Goal: Information Seeking & Learning: Learn about a topic

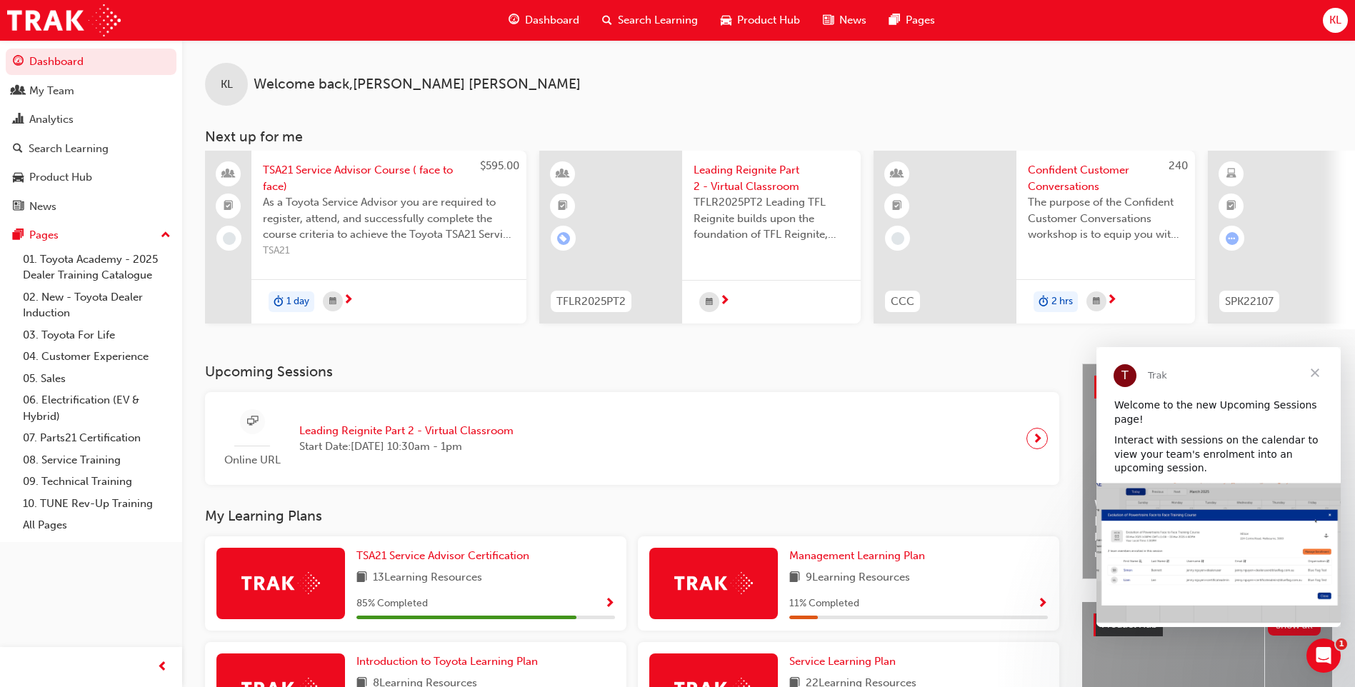
click at [630, 18] on span "Search Learning" at bounding box center [658, 20] width 80 height 16
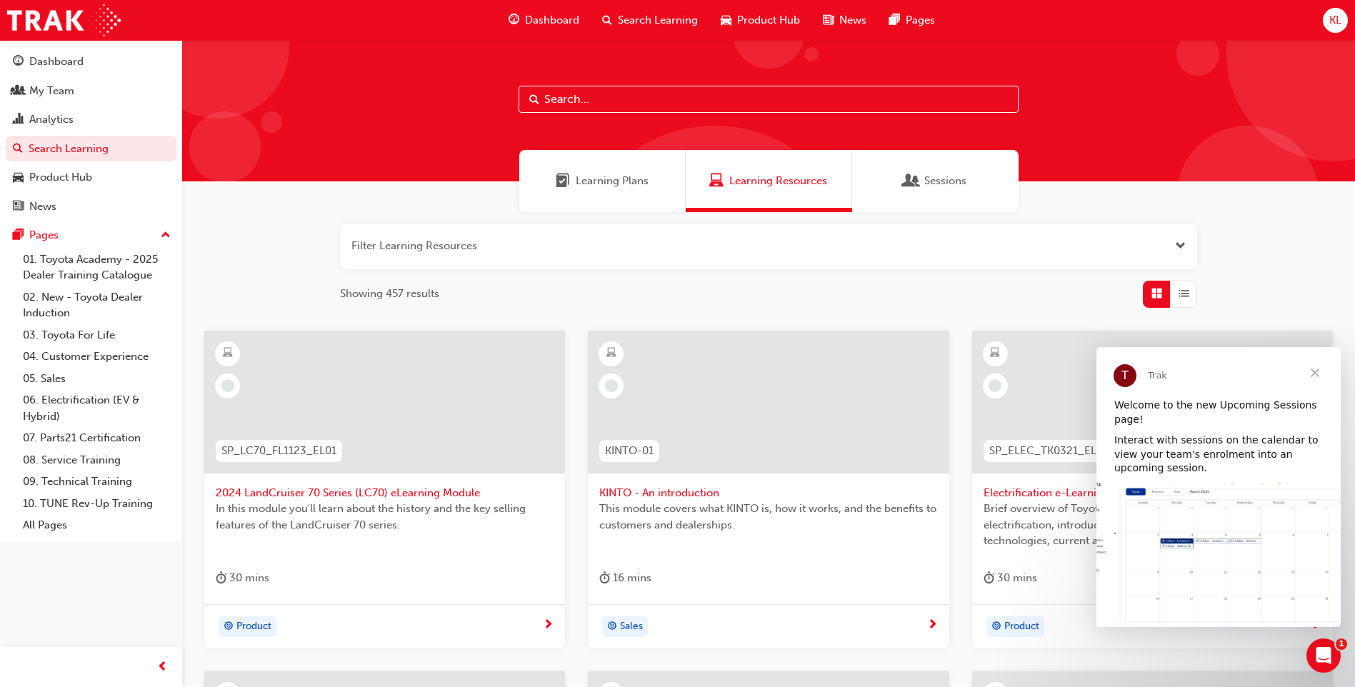
click at [557, 101] on input "text" at bounding box center [769, 99] width 500 height 27
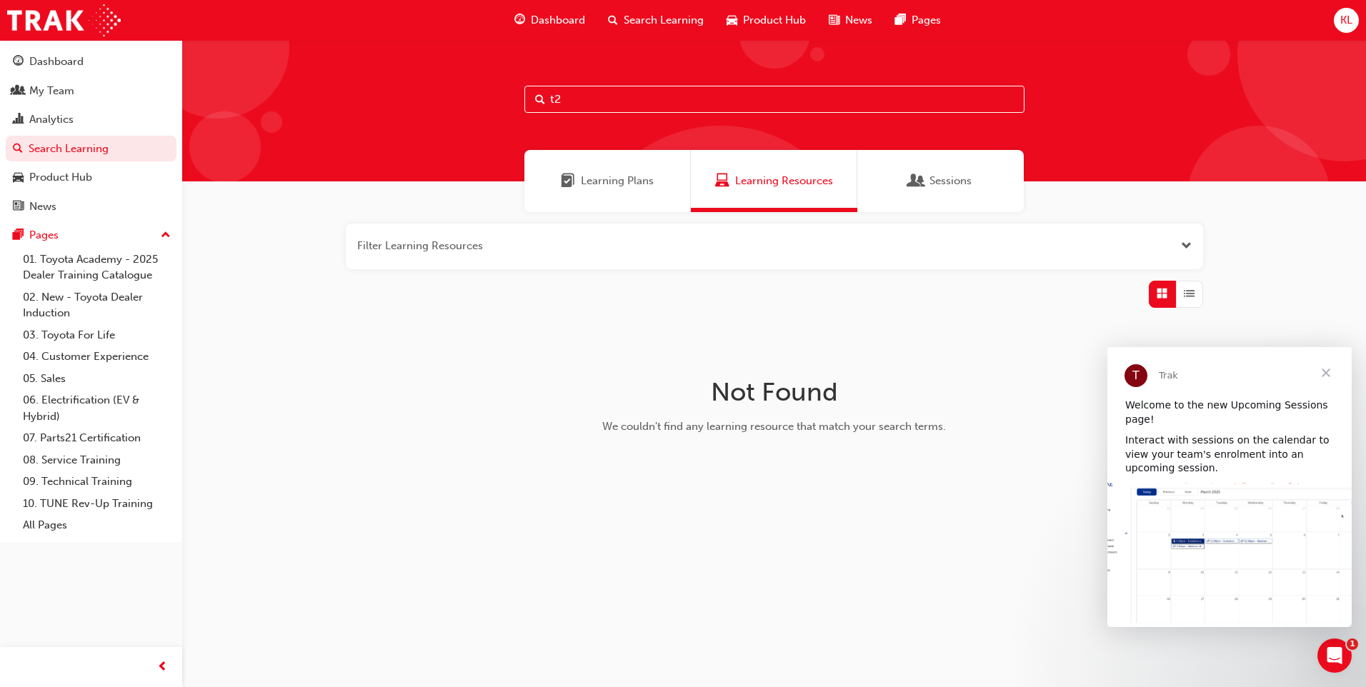
type input "t"
type input "e"
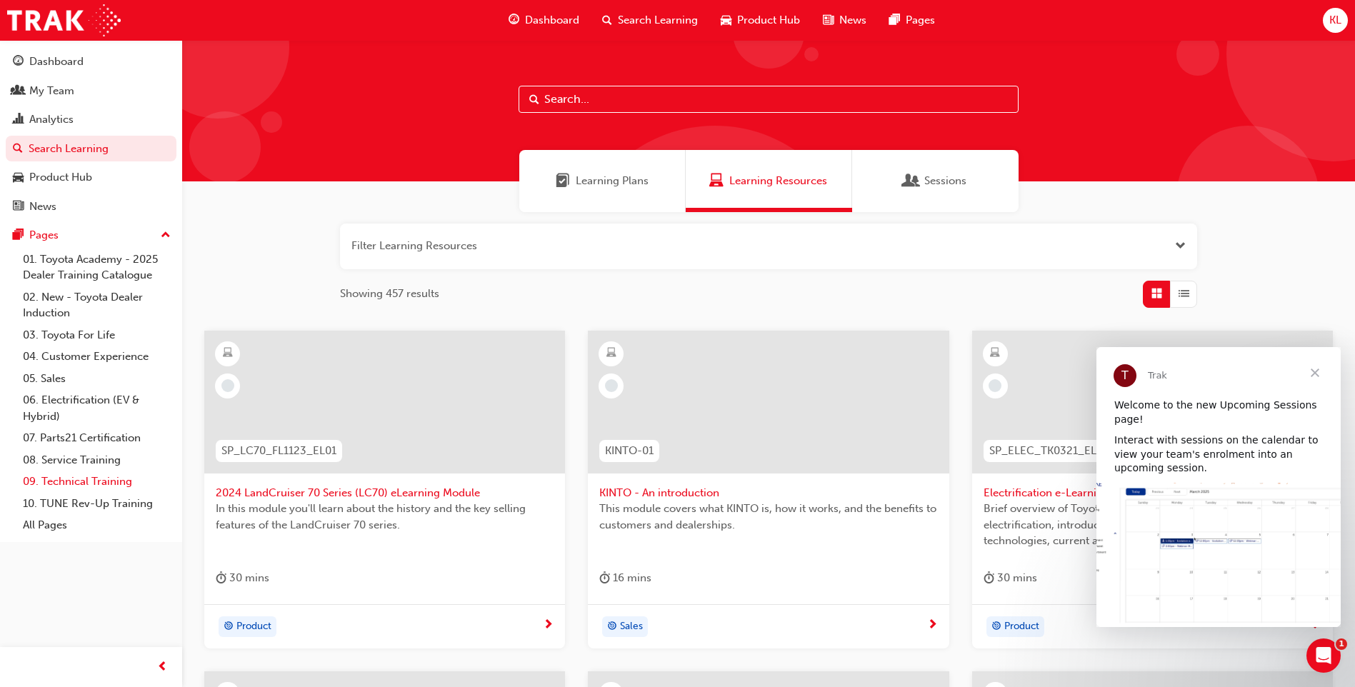
click at [71, 486] on link "09. Technical Training" at bounding box center [96, 482] width 159 height 22
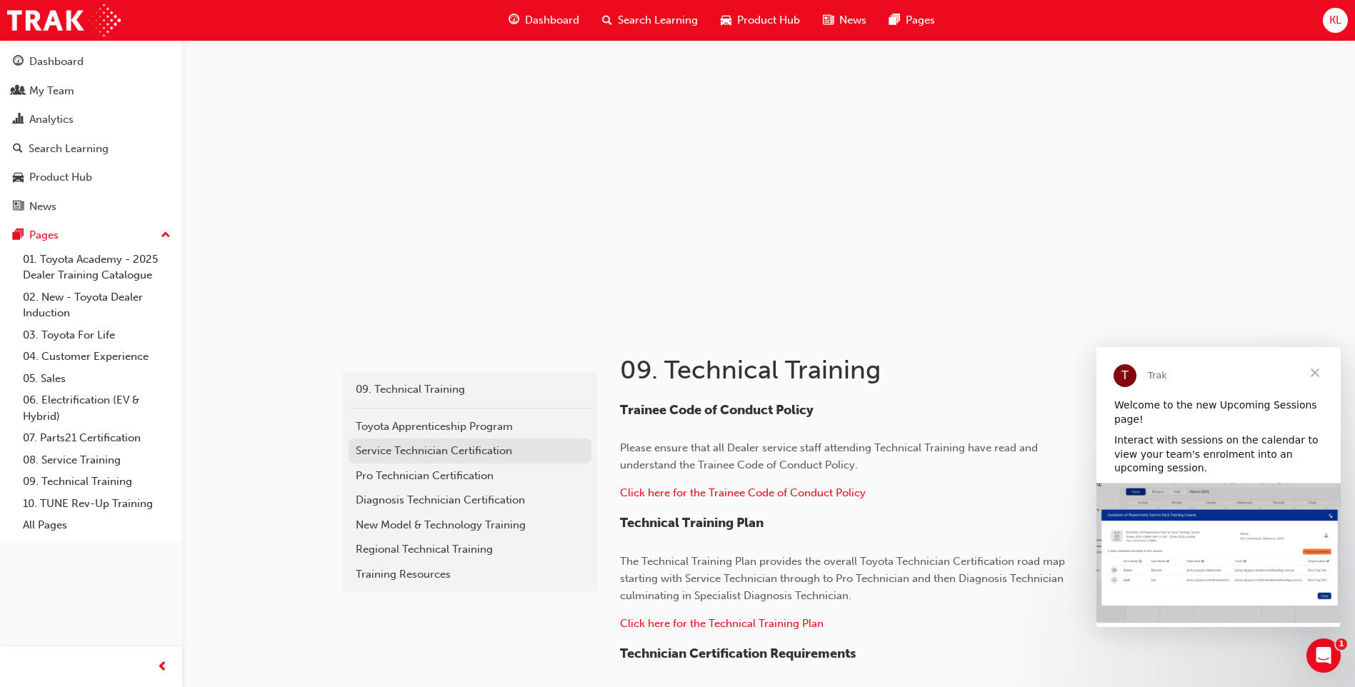
click at [389, 458] on div "Service Technician Certification" at bounding box center [470, 451] width 229 height 16
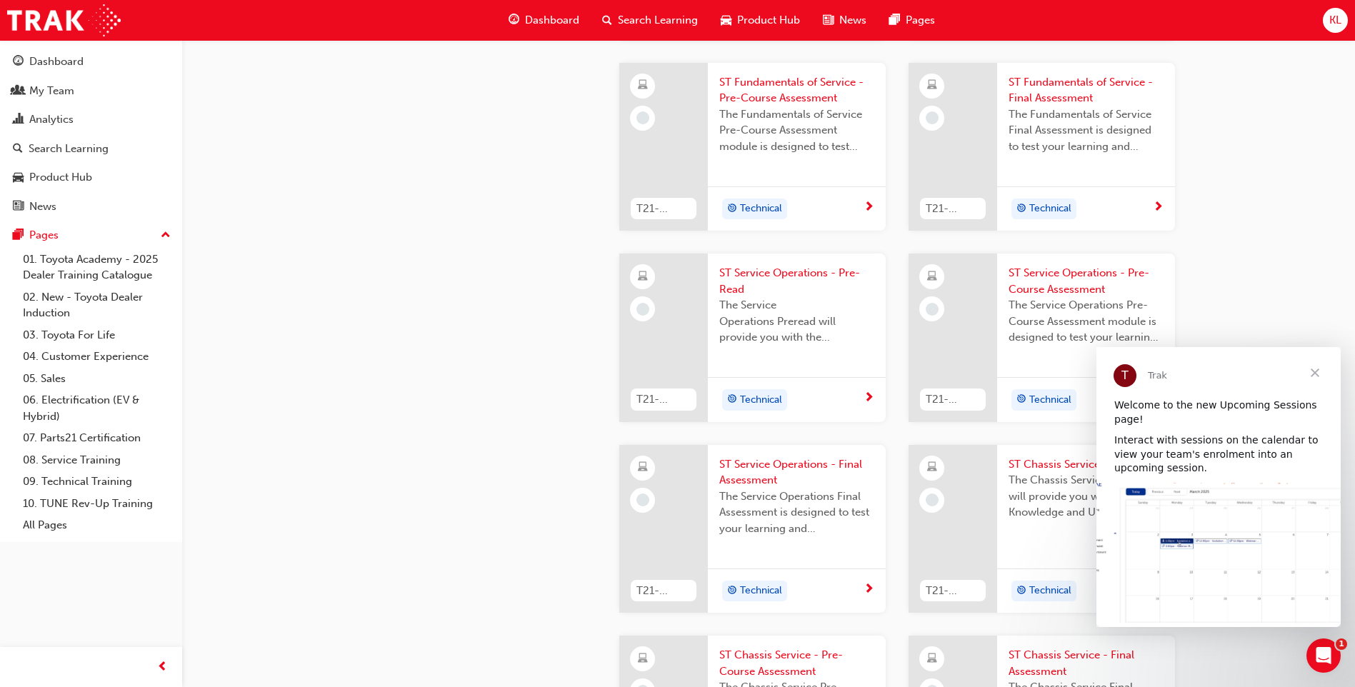
scroll to position [665, 0]
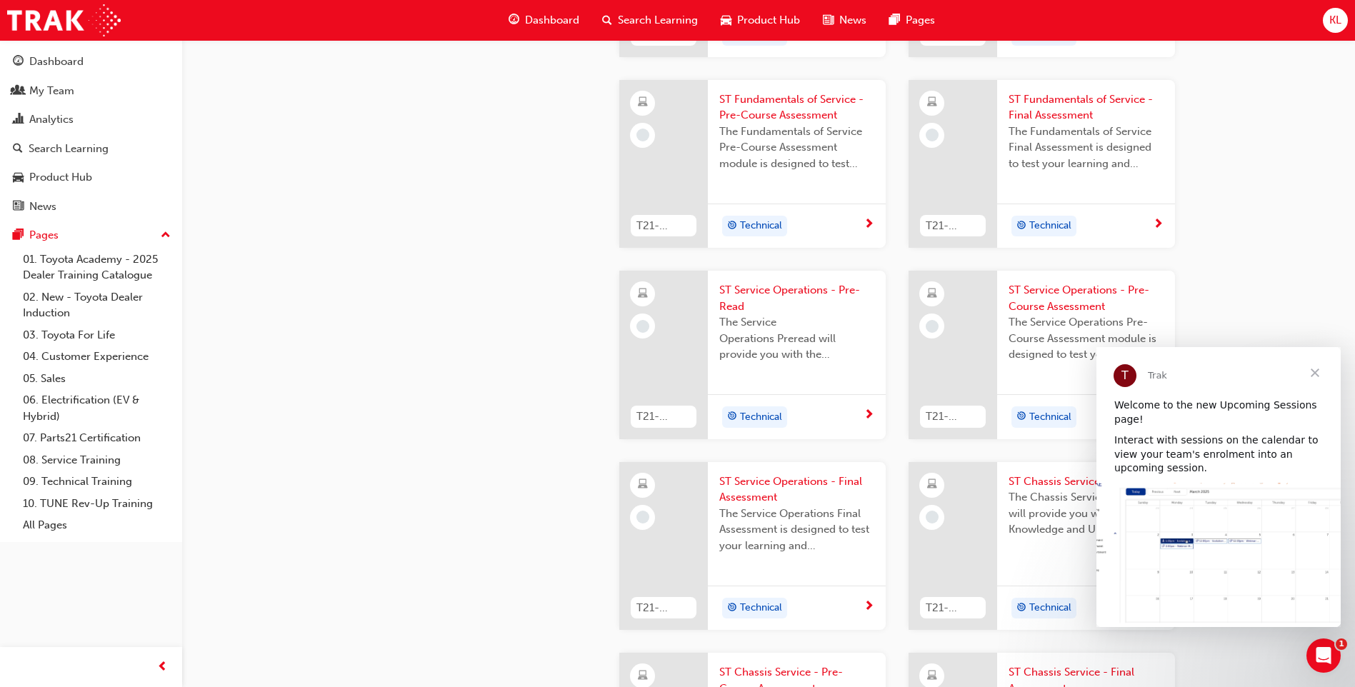
click at [1327, 369] on span "Close" at bounding box center [1315, 372] width 51 height 51
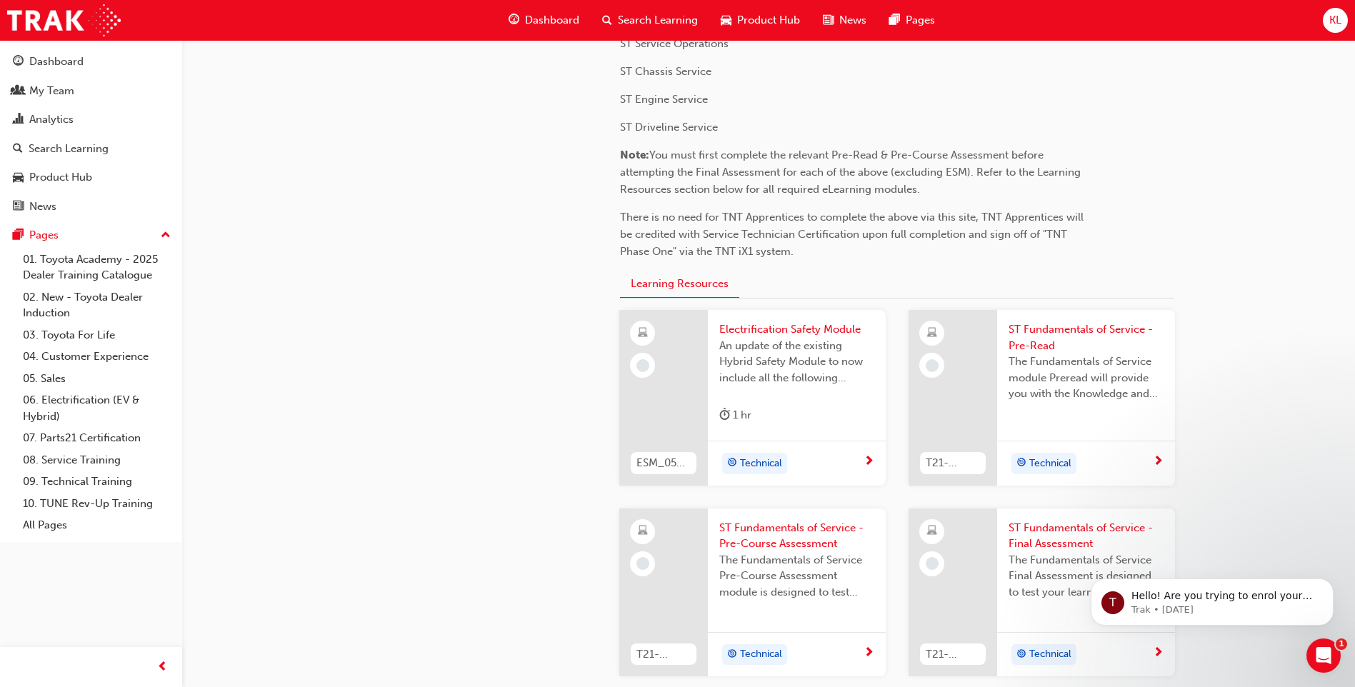
scroll to position [165, 0]
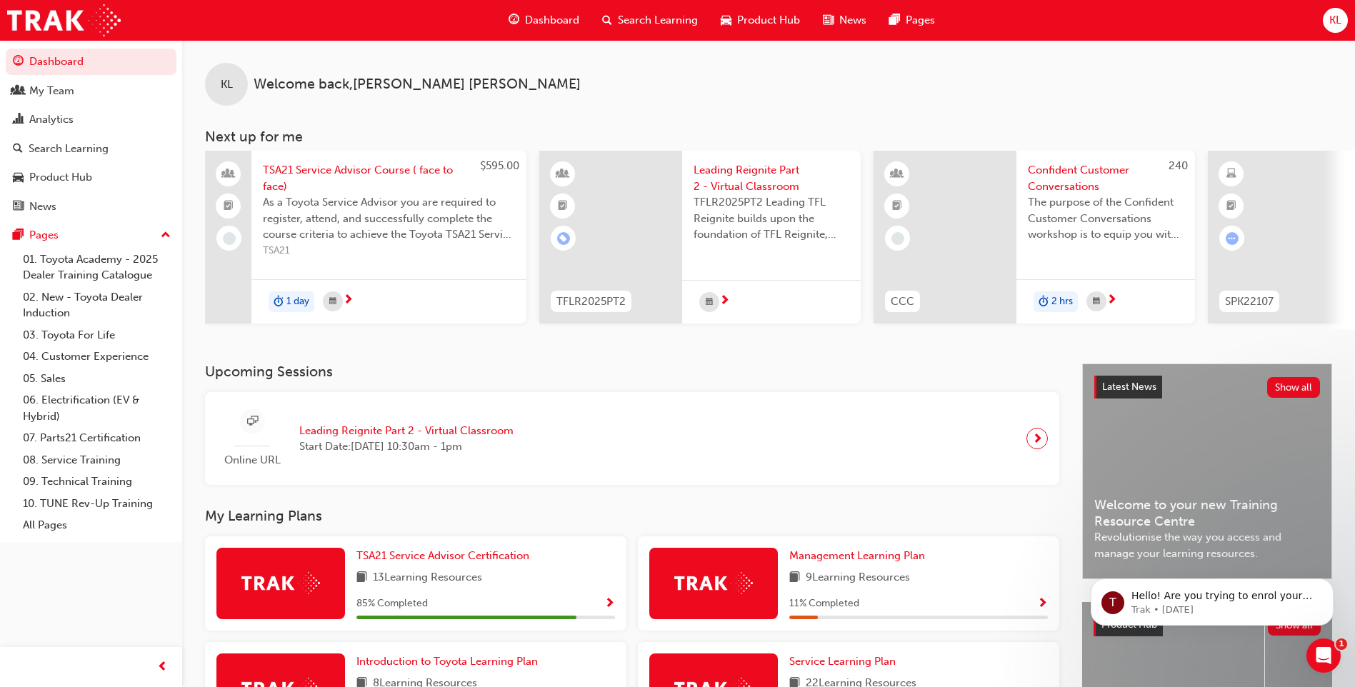
click at [655, 17] on span "Search Learning" at bounding box center [658, 20] width 80 height 16
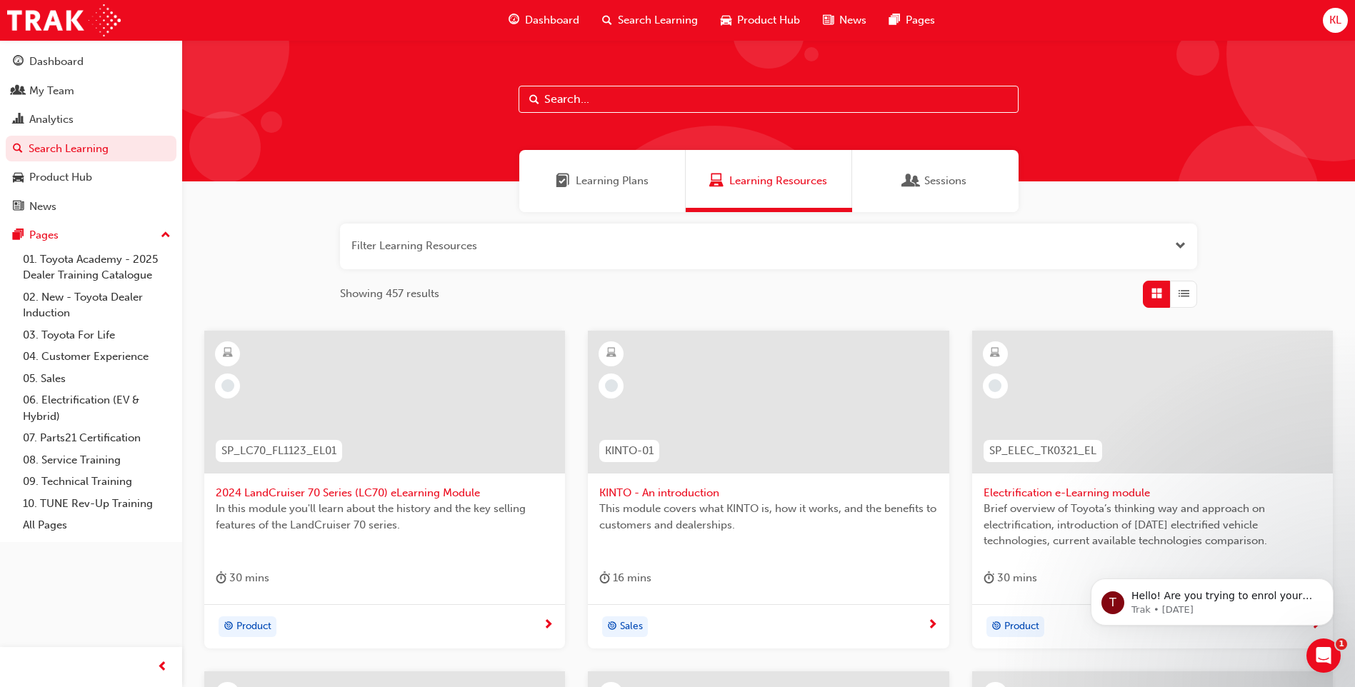
click at [592, 100] on input "text" at bounding box center [769, 99] width 500 height 27
type input "technical advisor"
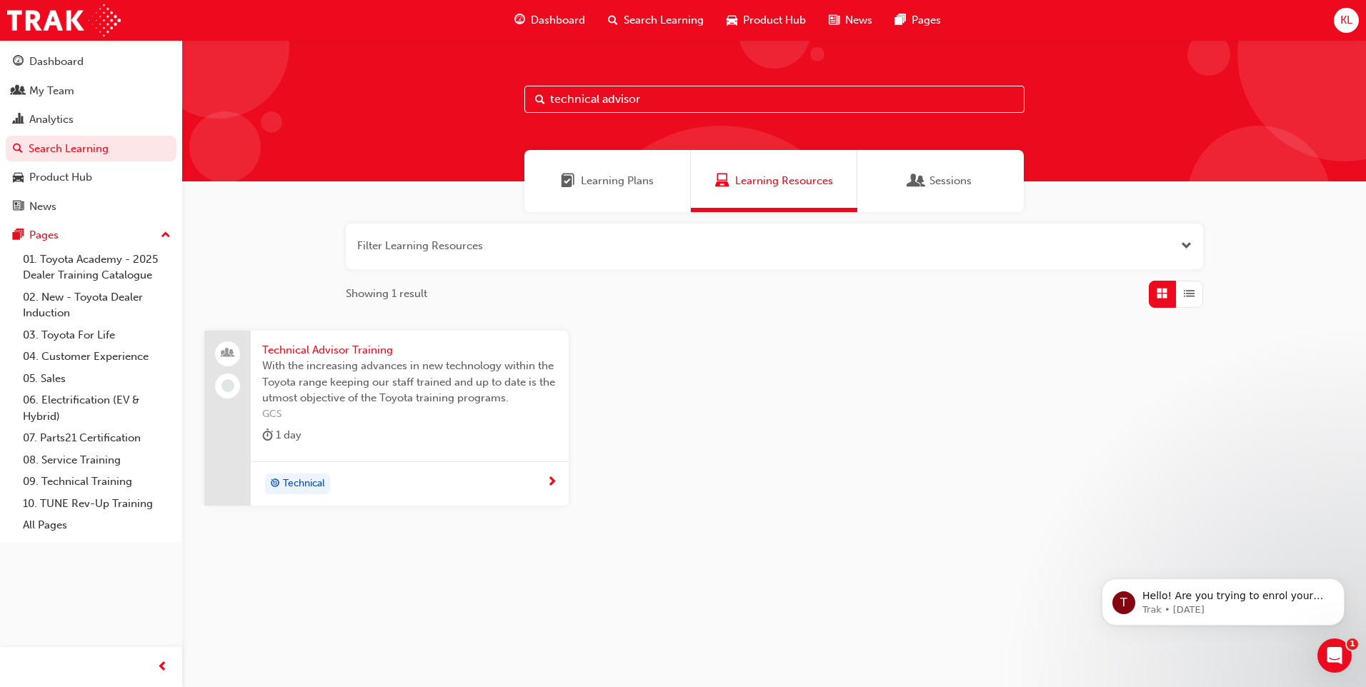
click at [320, 346] on span "Technical Advisor Training" at bounding box center [409, 350] width 295 height 16
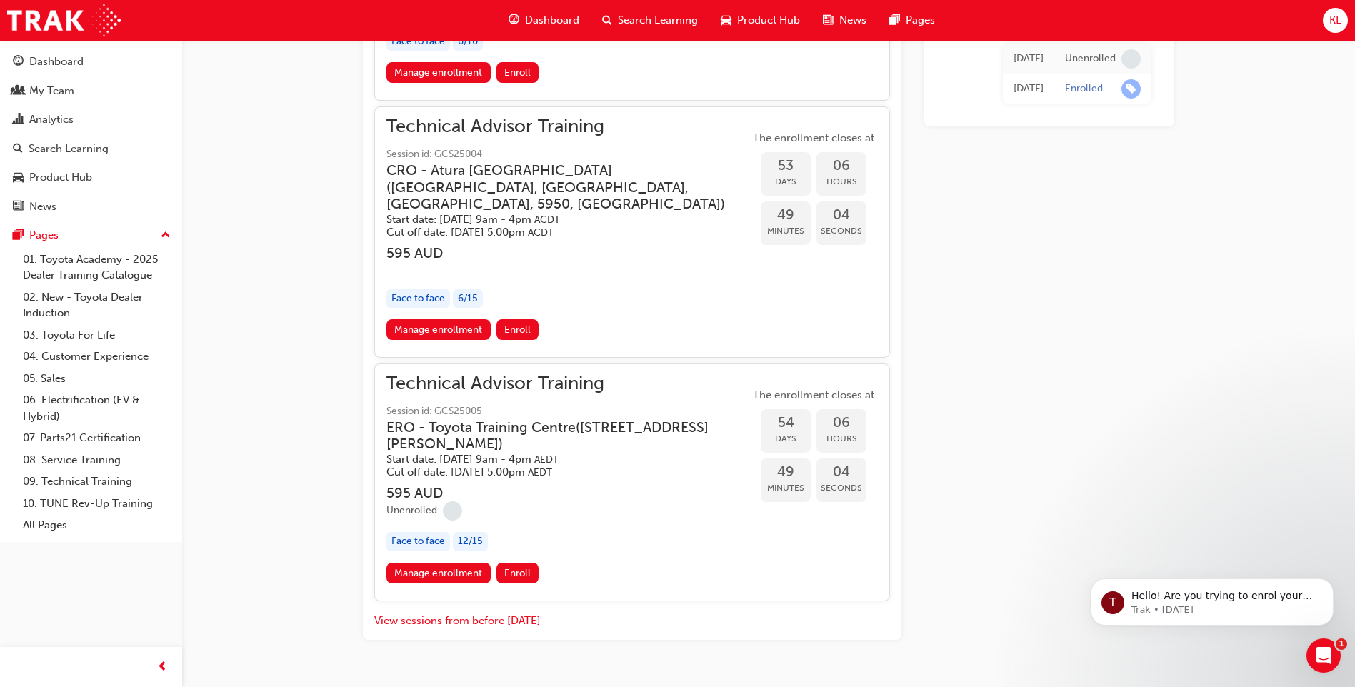
scroll to position [1759, 0]
